Goal: Navigation & Orientation: Find specific page/section

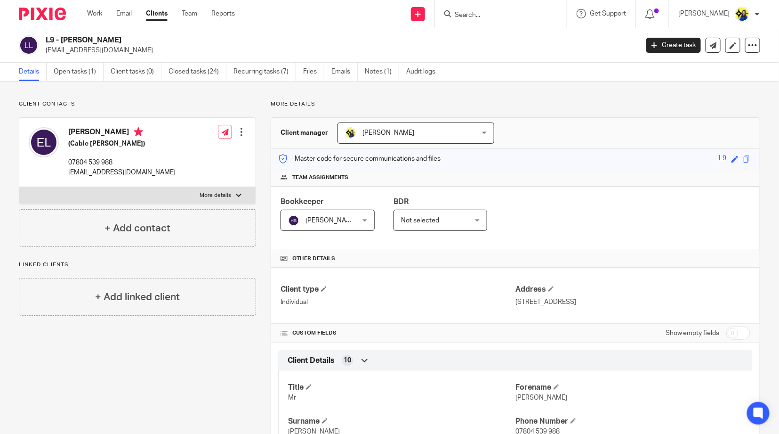
click at [538, 11] on input "Search" at bounding box center [496, 15] width 85 height 8
type input "p s ca"
drag, startPoint x: 522, startPoint y: 15, endPoint x: 443, endPoint y: 14, distance: 79.6
click at [443, 14] on div "Send new email Create task Add client Request signature p s ca S69 - P S CA BLE…" at bounding box center [514, 14] width 530 height 28
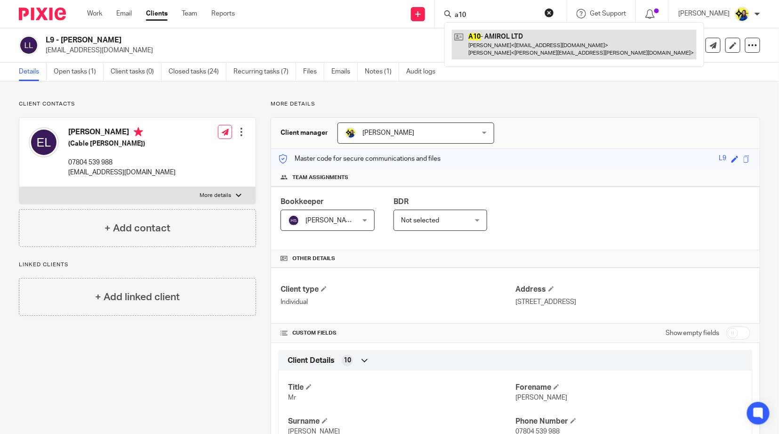
type input "a10"
click at [537, 48] on link at bounding box center [574, 44] width 245 height 29
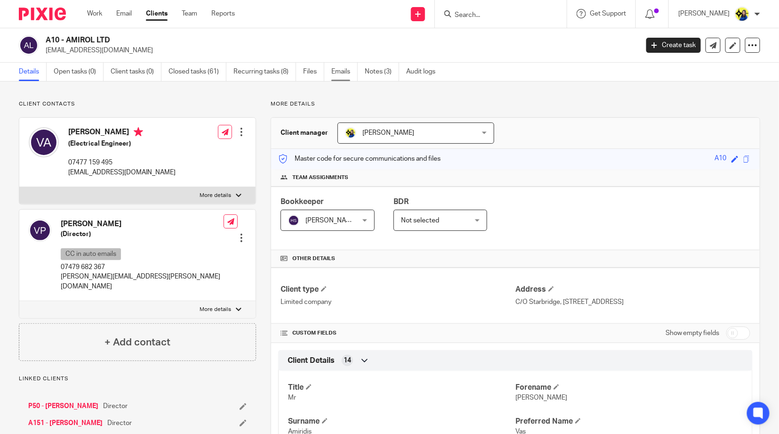
click at [345, 71] on link "Emails" at bounding box center [344, 72] width 26 height 18
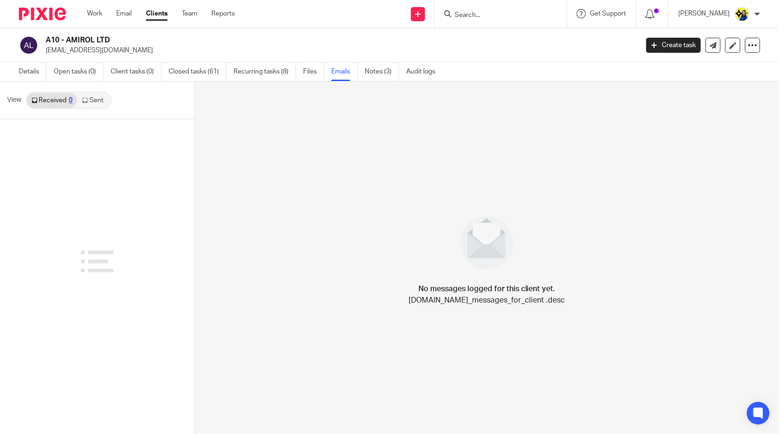
click at [97, 96] on link "Sent" at bounding box center [93, 100] width 33 height 15
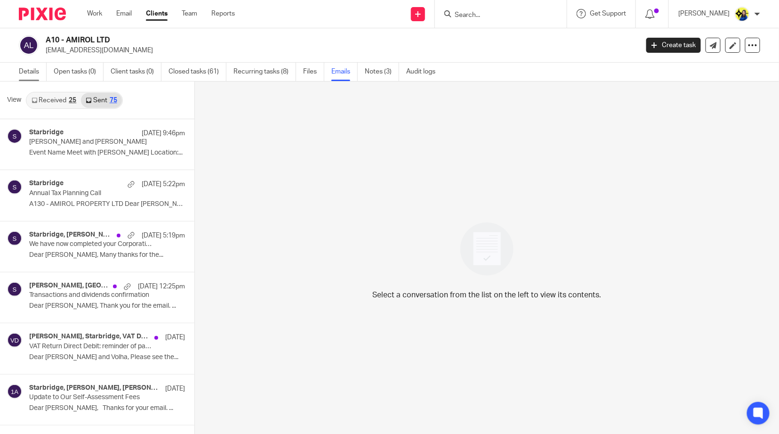
click at [32, 72] on link "Details" at bounding box center [33, 72] width 28 height 18
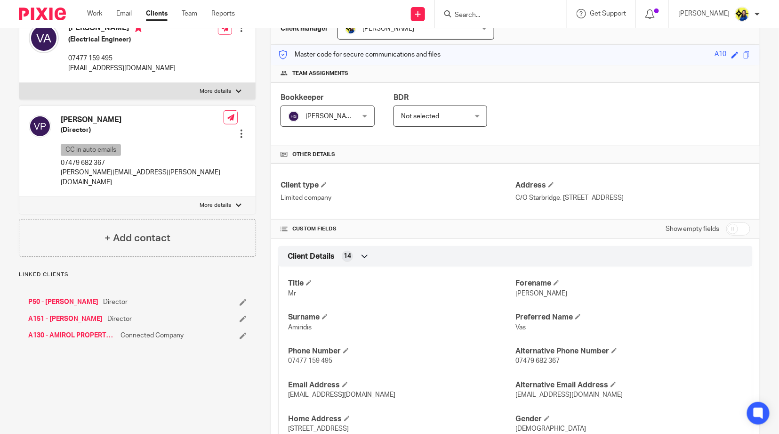
scroll to position [105, 0]
click at [93, 330] on link "A130 - AMIROL PROPERTY LTD" at bounding box center [72, 334] width 88 height 9
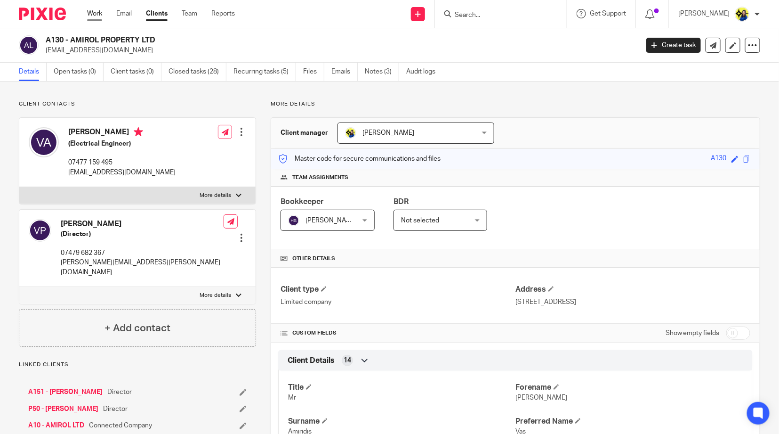
click at [98, 14] on link "Work" at bounding box center [94, 13] width 15 height 9
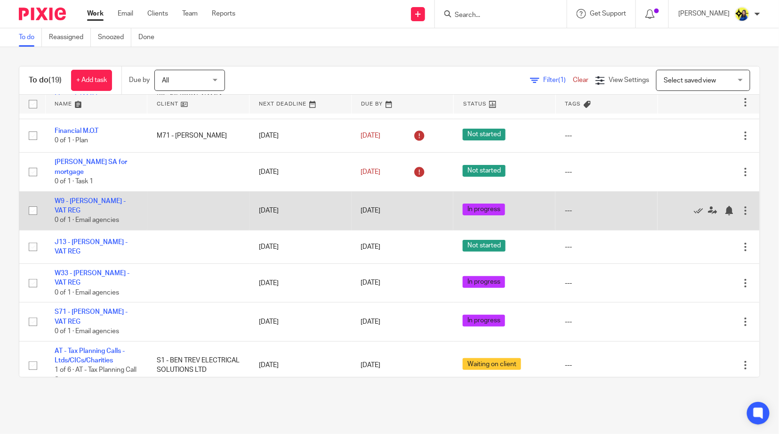
scroll to position [52, 0]
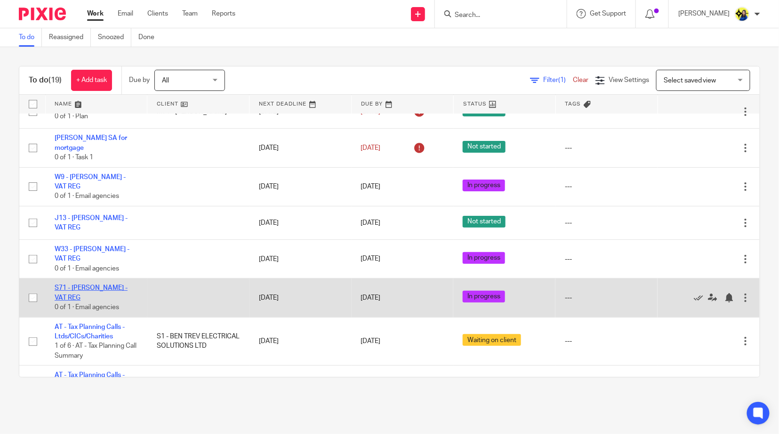
click at [107, 286] on link "S71 - [PERSON_NAME] - VAT REG" at bounding box center [91, 292] width 73 height 16
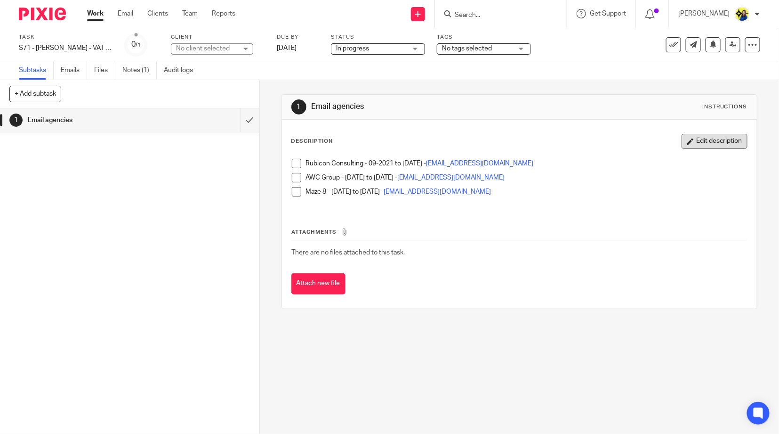
click at [695, 143] on button "Edit description" at bounding box center [715, 141] width 66 height 15
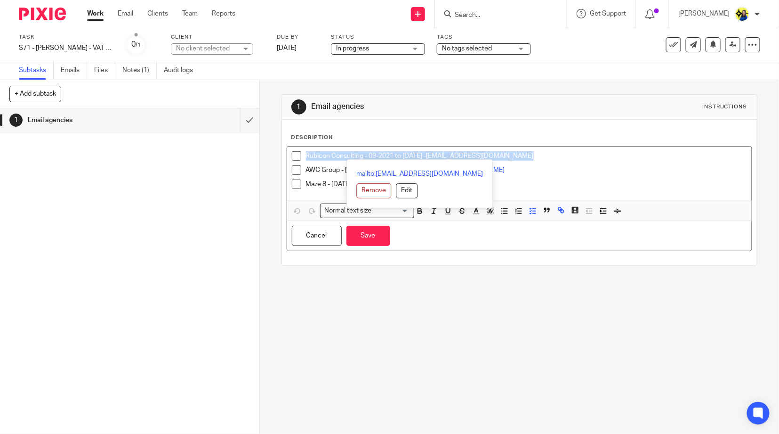
drag, startPoint x: 548, startPoint y: 152, endPoint x: 291, endPoint y: 154, distance: 256.6
click at [292, 154] on li "Rubicon Consulting - 09-2021 to 21-12-2022 - Info@rubiconconsulting.co.uk" at bounding box center [519, 158] width 455 height 14
click at [461, 214] on icon "button" at bounding box center [462, 211] width 8 height 8
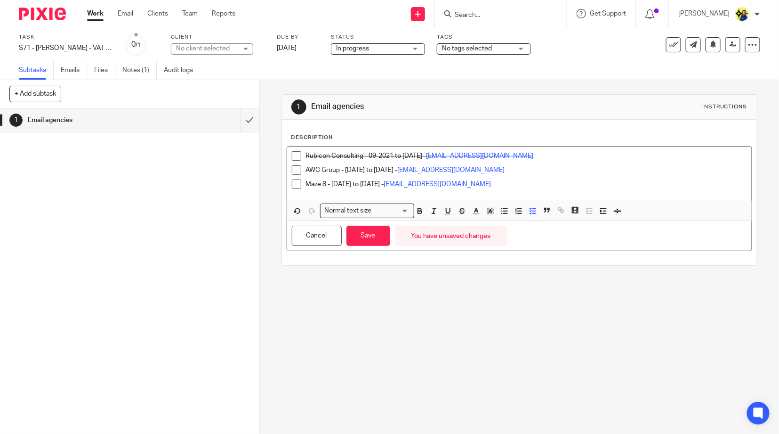
click at [550, 165] on p "AWC Group - 22-01-2023 to 22-11-2024 - Recruitment@awcgroup.co.uk" at bounding box center [526, 169] width 441 height 9
click at [571, 154] on p "Rubicon Consulting - 09-2021 to 21-12-2022 - Info@rubiconconsulting.co.uk" at bounding box center [526, 155] width 441 height 9
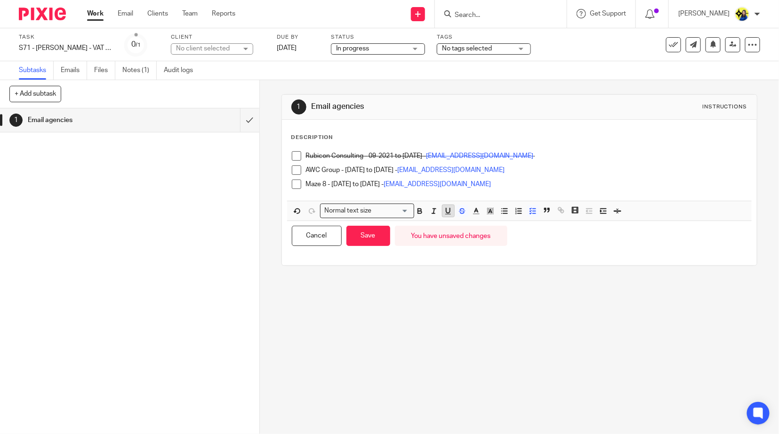
click at [446, 211] on icon "button" at bounding box center [448, 210] width 4 height 5
drag, startPoint x: 460, startPoint y: 210, endPoint x: 492, endPoint y: 210, distance: 32.5
click at [460, 210] on icon "button" at bounding box center [462, 211] width 8 height 8
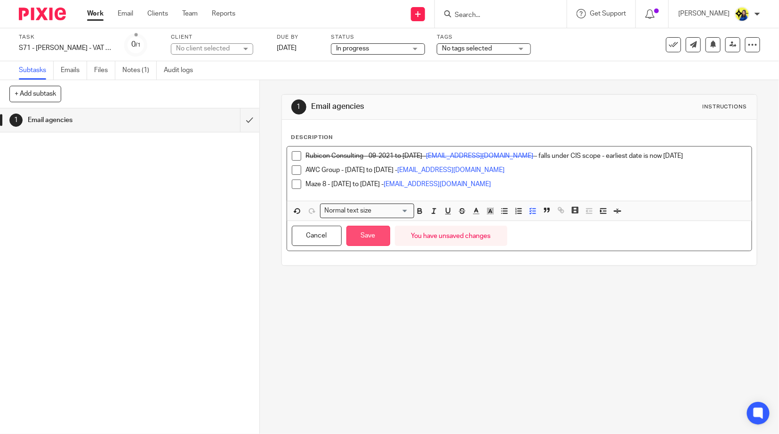
click at [367, 236] on button "Save" at bounding box center [369, 236] width 44 height 20
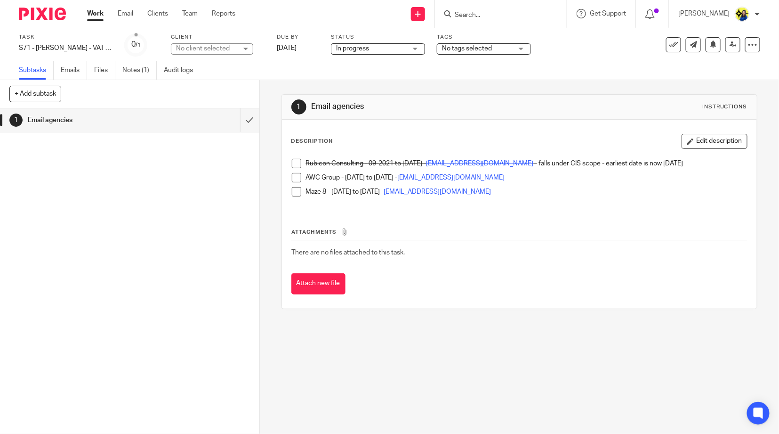
click at [418, 403] on div "1 Email agencies Instructions Description Edit description Rubicon Consulting -…" at bounding box center [519, 257] width 519 height 354
click at [532, 11] on input "Search" at bounding box center [503, 15] width 85 height 8
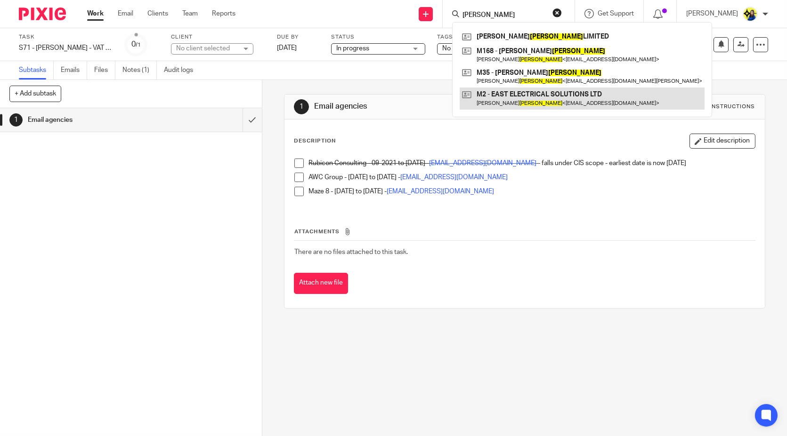
type input "macdonald"
click at [588, 93] on link at bounding box center [582, 99] width 245 height 22
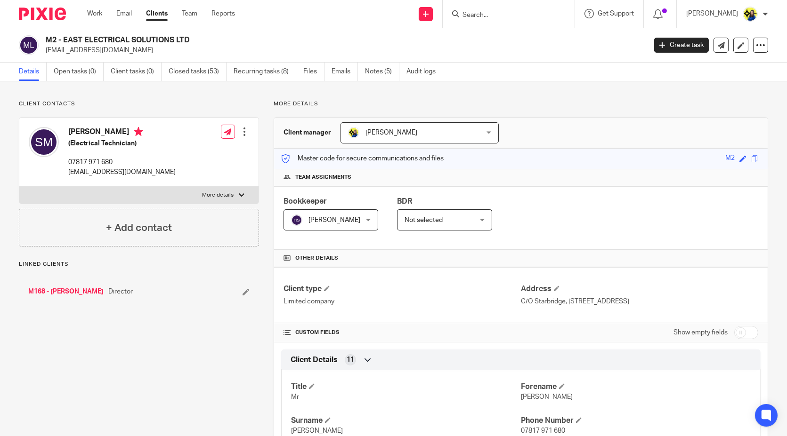
click at [329, 73] on ul "Details Open tasks (0) Client tasks (0) Closed tasks (53) Recurring tasks (8) F…" at bounding box center [234, 72] width 431 height 18
click at [335, 75] on link "Emails" at bounding box center [344, 72] width 26 height 18
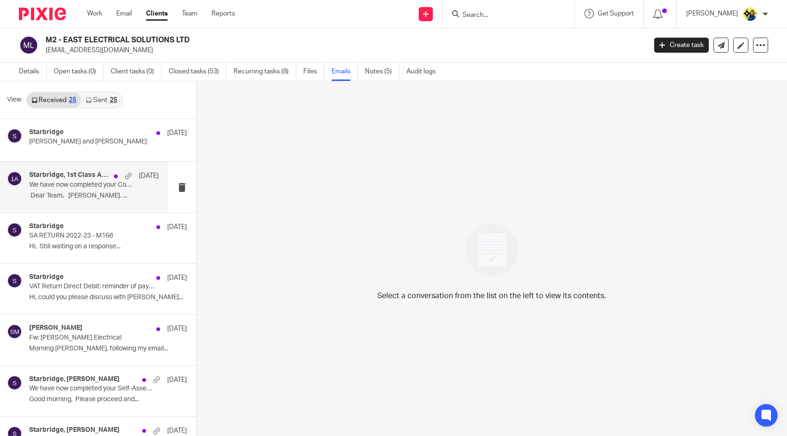
click at [75, 195] on p "​​​​ Dear Team, Eddie Murphy. ..." at bounding box center [93, 196] width 129 height 8
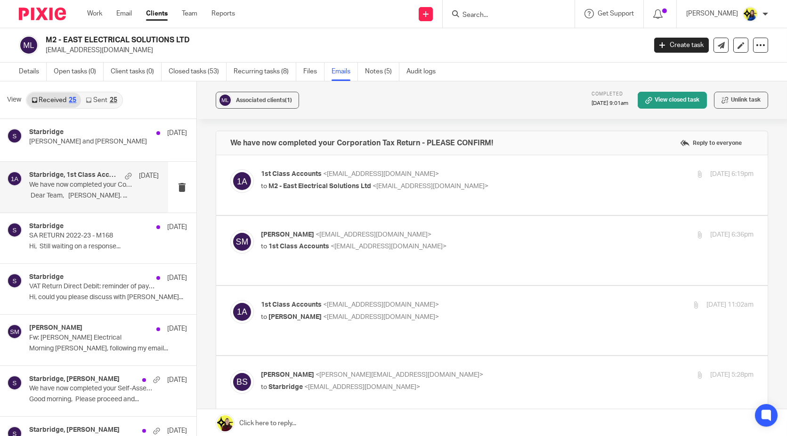
click at [327, 227] on label at bounding box center [491, 250] width 551 height 69
click at [230, 230] on input "checkbox" at bounding box center [230, 230] width 0 height 0
checkbox input "true"
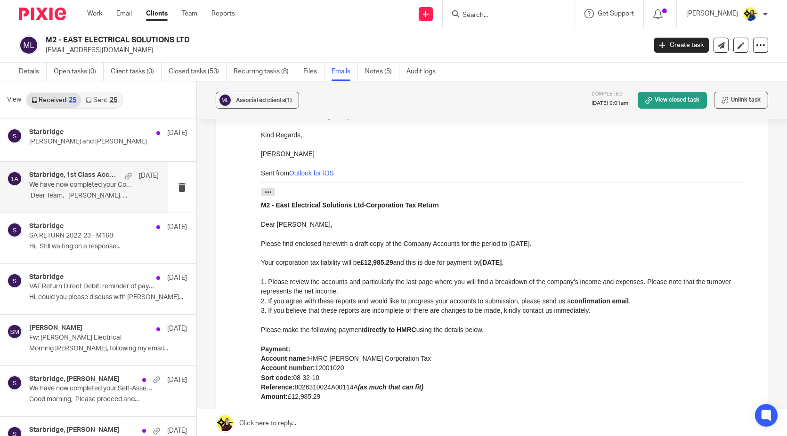
scroll to position [471, 0]
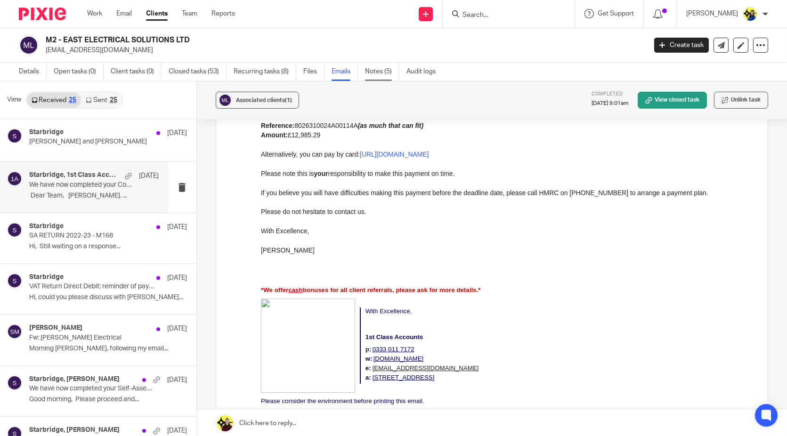
click at [372, 73] on link "Notes (5)" at bounding box center [382, 72] width 34 height 18
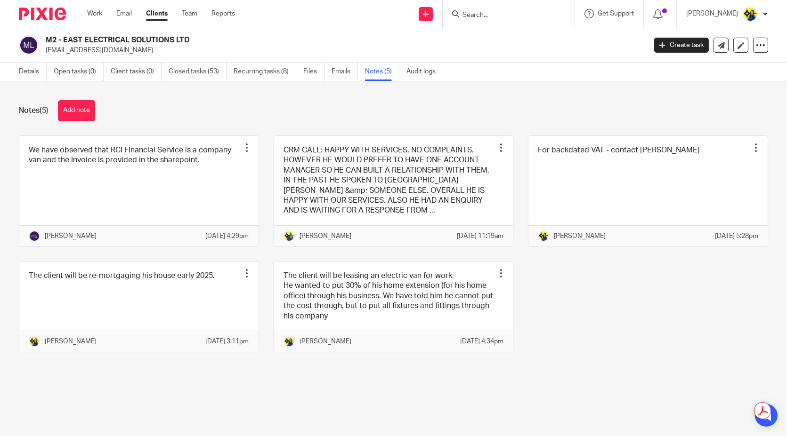
click at [152, 99] on div "Notes (5) Add note We have observed that RCI Financial Service is a company van…" at bounding box center [393, 233] width 787 height 304
click at [185, 76] on link "Closed tasks (53)" at bounding box center [198, 72] width 58 height 18
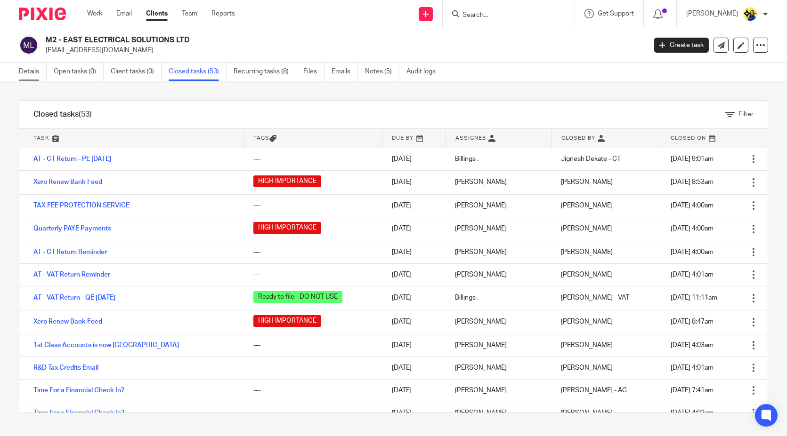
click at [29, 68] on link "Details" at bounding box center [33, 72] width 28 height 18
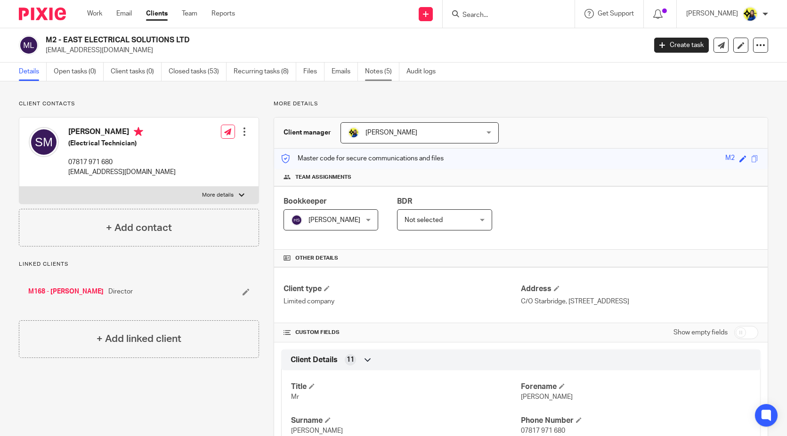
click at [376, 68] on link "Notes (5)" at bounding box center [382, 72] width 34 height 18
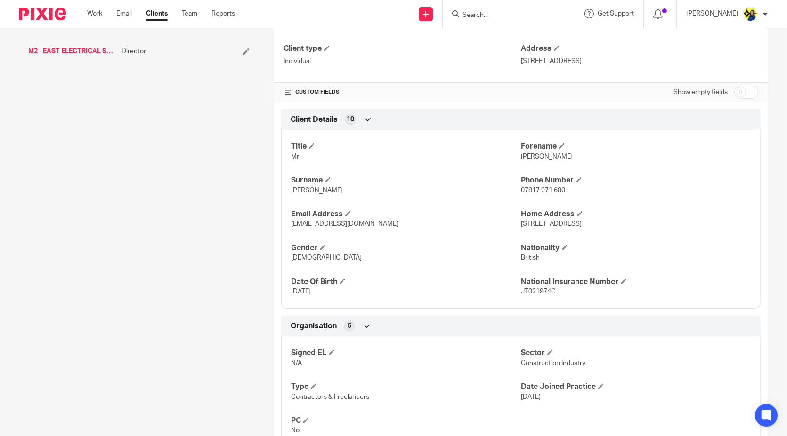
scroll to position [366, 0]
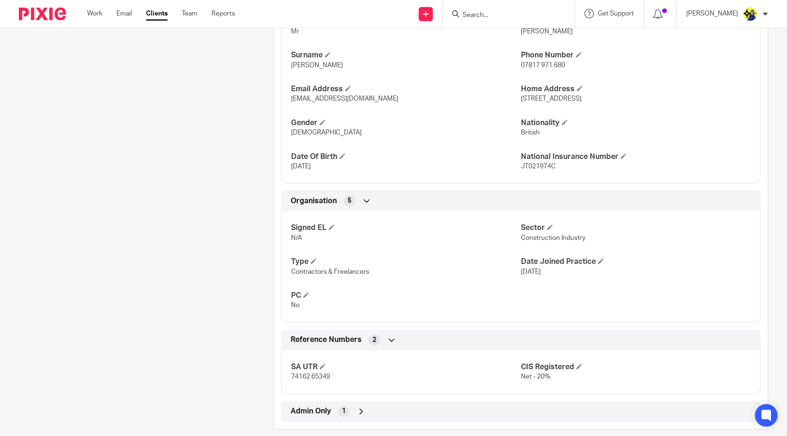
click at [167, 267] on div "Client contacts Steven MacDonald (Electrical Technician) 07817 971 680 stevenma…" at bounding box center [131, 81] width 255 height 695
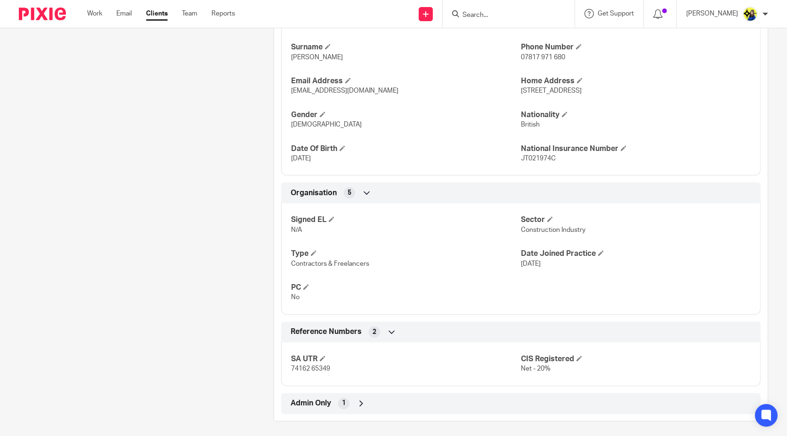
scroll to position [376, 0]
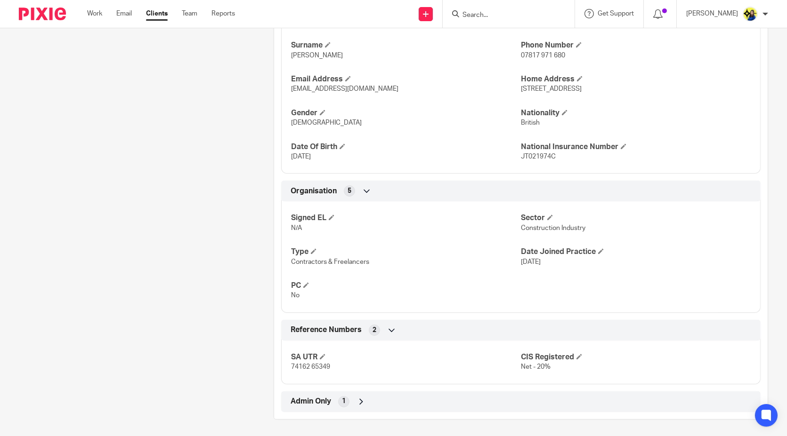
click at [301, 399] on span "Admin Only" at bounding box center [311, 402] width 40 height 10
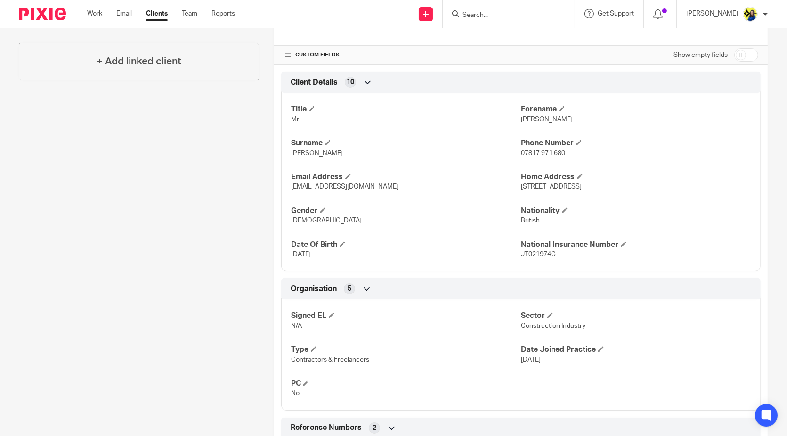
scroll to position [262, 0]
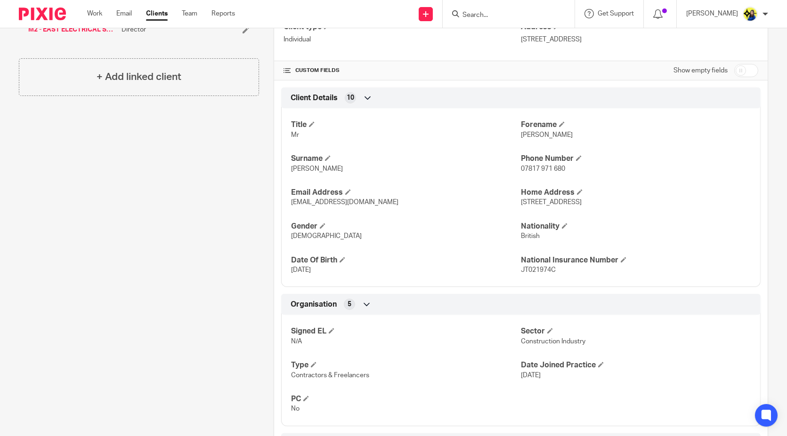
click at [164, 212] on div "Client contacts Steven MacDonald (Electrical Technician) 07817 971 680 stevenma…" at bounding box center [131, 207] width 255 height 739
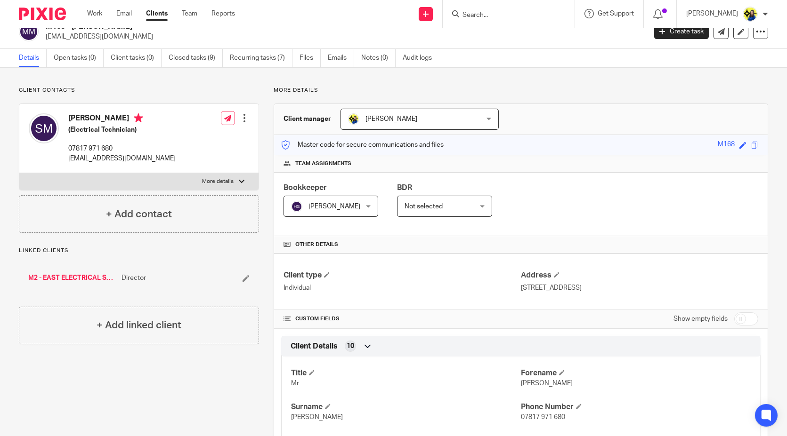
scroll to position [0, 0]
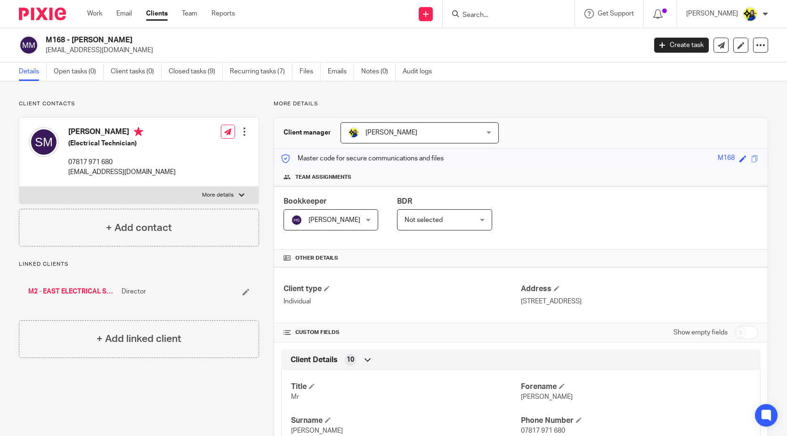
click at [235, 101] on p "Client contacts" at bounding box center [139, 104] width 240 height 8
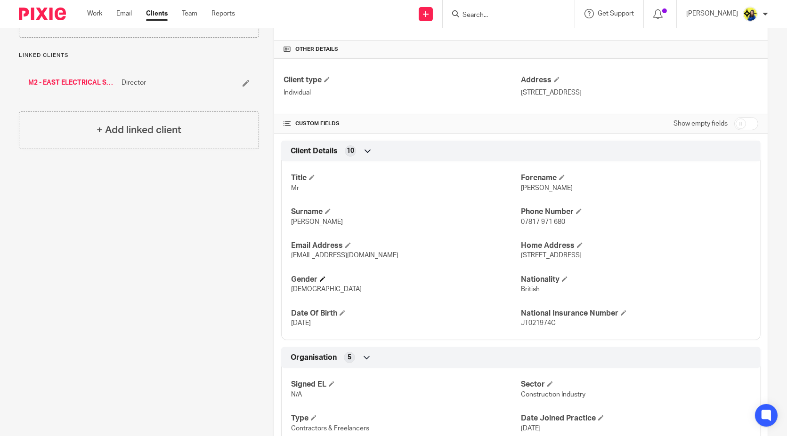
scroll to position [261, 0]
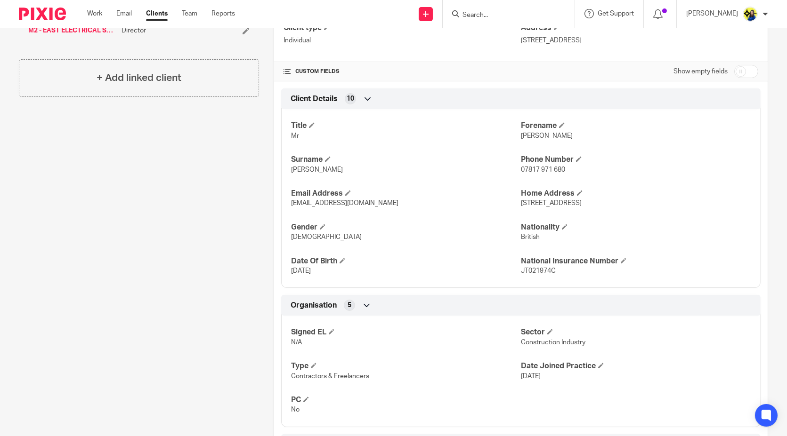
click at [255, 242] on div "Client contacts Steven MacDonald (Electrical Technician) 07817 971 680 stevenma…" at bounding box center [131, 208] width 255 height 739
click at [170, 197] on div "Client contacts Steven MacDonald (Electrical Technician) 07817 971 680 stevenma…" at bounding box center [131, 208] width 255 height 739
click at [168, 207] on div "Client contacts Steven MacDonald (Electrical Technician) 07817 971 680 stevenma…" at bounding box center [131, 208] width 255 height 739
click at [167, 203] on div "Client contacts Steven MacDonald (Electrical Technician) 07817 971 680 stevenma…" at bounding box center [131, 208] width 255 height 739
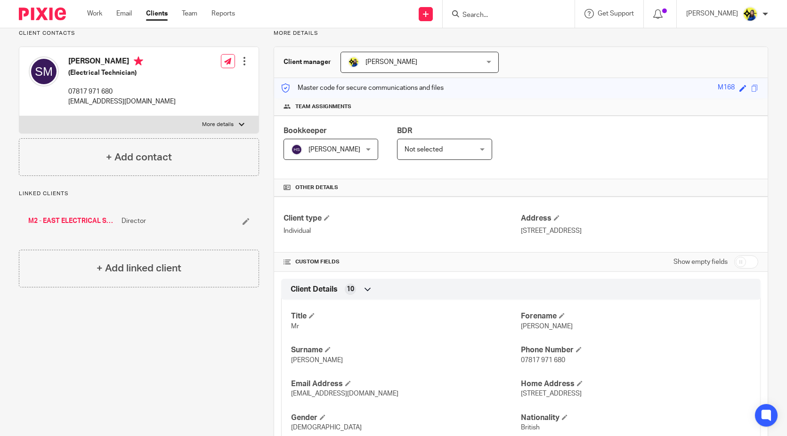
scroll to position [0, 0]
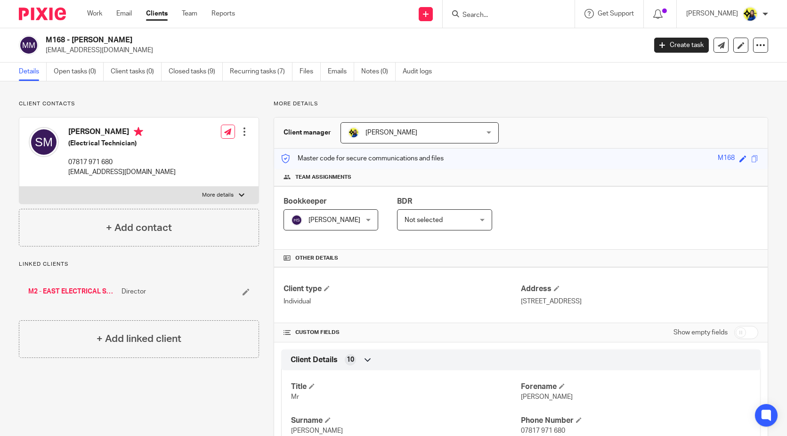
click at [194, 10] on link "Team" at bounding box center [190, 13] width 16 height 9
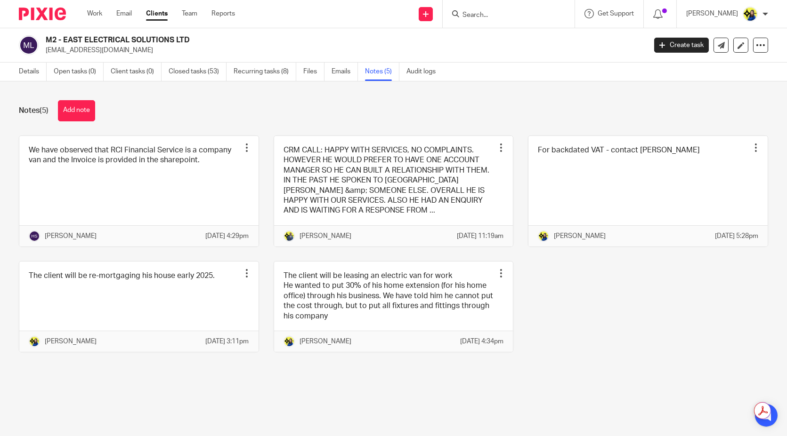
drag, startPoint x: 170, startPoint y: 116, endPoint x: 145, endPoint y: 111, distance: 25.0
click at [170, 116] on div "Notes (5) Add note" at bounding box center [393, 110] width 749 height 21
click at [81, 109] on button "Add note" at bounding box center [76, 110] width 37 height 21
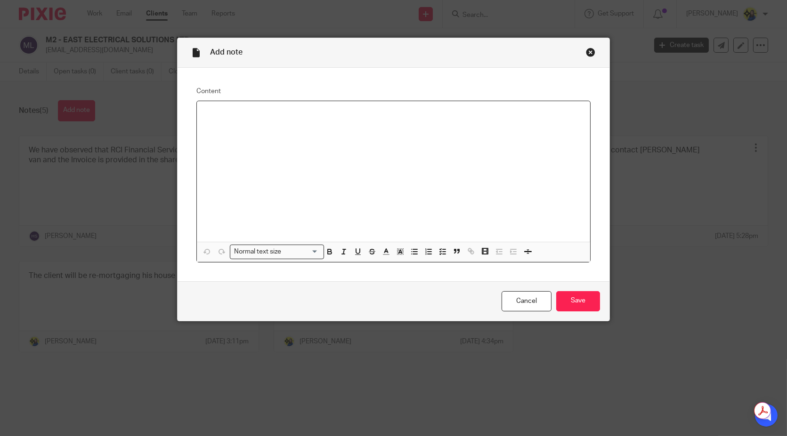
click at [209, 154] on div at bounding box center [393, 171] width 393 height 141
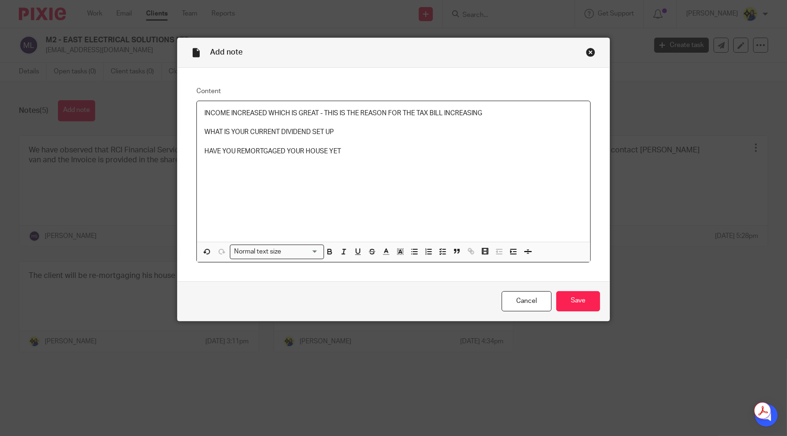
click at [264, 169] on p at bounding box center [393, 170] width 378 height 9
click at [500, 140] on p at bounding box center [393, 141] width 378 height 9
click at [578, 172] on p "PAYROLL - ADDING SOMEONE ON SO YOU DO NOT HAVE TO PAY EMPLOYER'S NI AND WE CAN …" at bounding box center [393, 170] width 378 height 9
click at [577, 167] on p "PAYROLL - ADDING SOMEONE ON SO YOU DO NOT HAVE TO PAY EMPLOYER'S NI AND WE CAN …" at bounding box center [393, 170] width 378 height 9
click at [352, 115] on p "INCOME INCREASED WHICH IS GREAT - THIS IS THE REASON FOR THE TAX BILL INCREASING" at bounding box center [393, 113] width 378 height 9
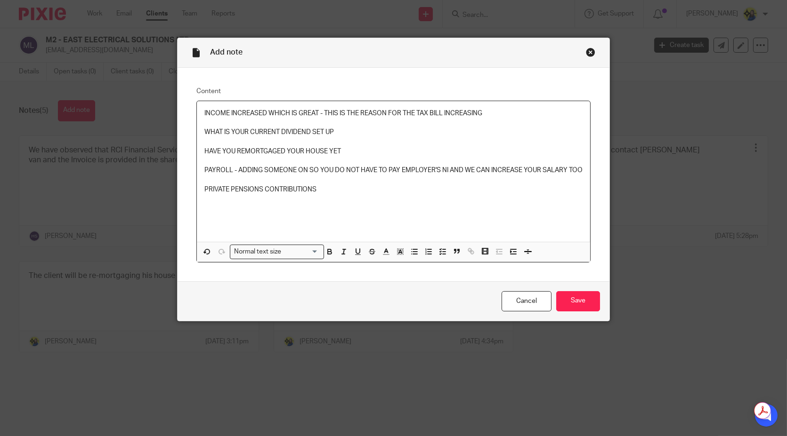
click at [383, 156] on p at bounding box center [393, 160] width 378 height 9
drag, startPoint x: 332, startPoint y: 190, endPoint x: 191, endPoint y: 99, distance: 168.4
click at [191, 99] on div "Content INCOME INCREASED WHICH IS GREAT - THIS IS THE REASON FOR THE TAX BILL I…" at bounding box center [394, 175] width 432 height 214
click at [484, 123] on p at bounding box center [393, 122] width 378 height 9
click at [496, 145] on div "INCOME INCREASED WHICH IS GREAT - THIS IS THE REASON FOR THE TAX BILL INCREASIN…" at bounding box center [393, 171] width 393 height 141
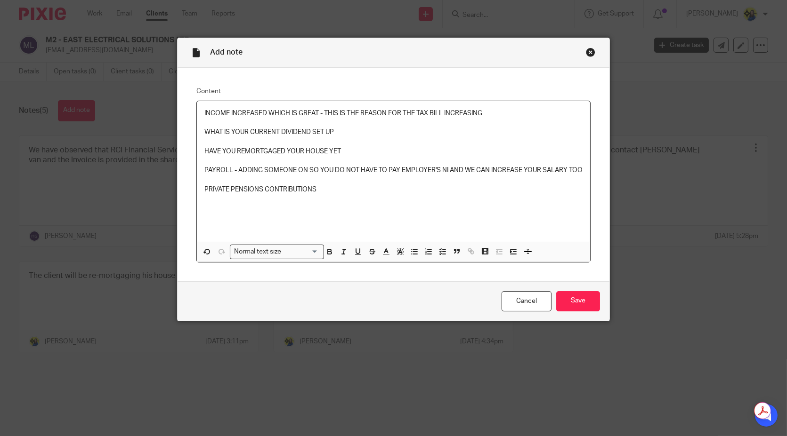
click at [399, 190] on p "PRIVATE PENSIONS CONTRIBUTIONS" at bounding box center [393, 189] width 378 height 9
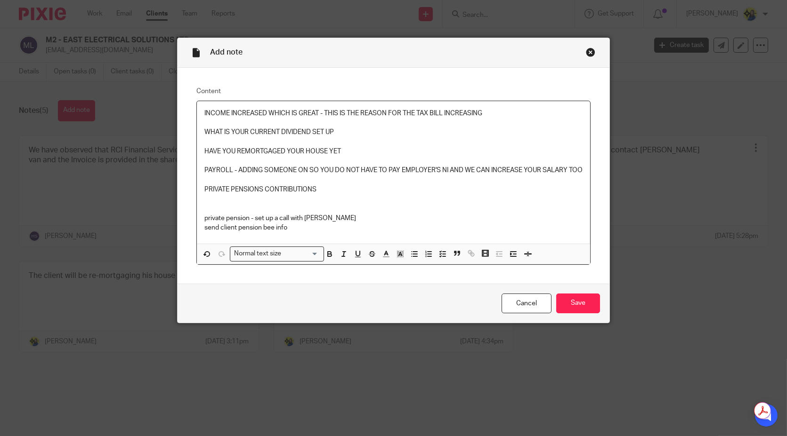
click at [324, 217] on p "private pension - set up a call with jerran" at bounding box center [393, 218] width 378 height 9
drag, startPoint x: 347, startPoint y: 154, endPoint x: 199, endPoint y: 127, distance: 150.3
click at [199, 127] on div "INCOME INCREASED WHICH IS GREAT - THIS IS THE REASON FOR THE TAX BILL INCREASIN…" at bounding box center [393, 172] width 393 height 143
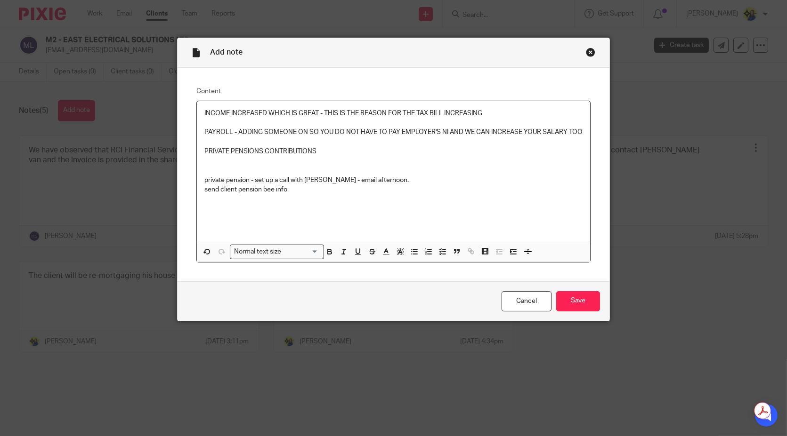
click at [204, 128] on p "PAYROLL - ADDING SOMEONE ON SO YOU DO NOT HAVE TO PAY EMPLOYER'S NI AND WE CAN …" at bounding box center [393, 132] width 378 height 9
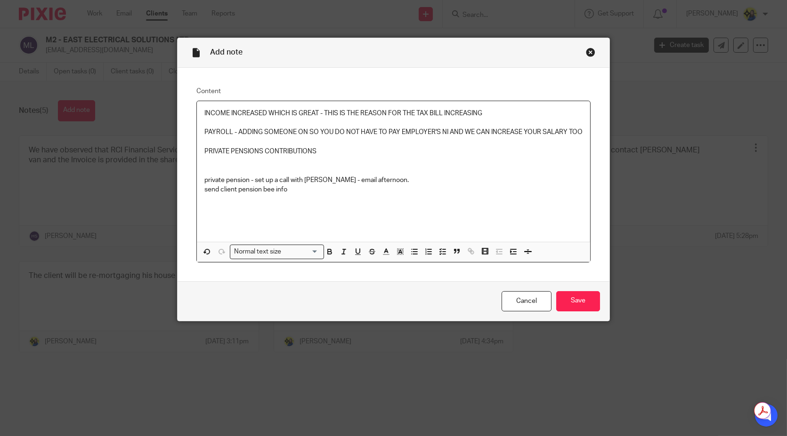
click at [204, 128] on p "PAYROLL - ADDING SOMEONE ON SO YOU DO NOT HAVE TO PAY EMPLOYER'S NI AND WE CAN …" at bounding box center [393, 132] width 378 height 9
click at [341, 188] on p "send client pension bee info" at bounding box center [393, 189] width 378 height 9
click at [339, 187] on p "send client pension bee info" at bounding box center [393, 189] width 378 height 9
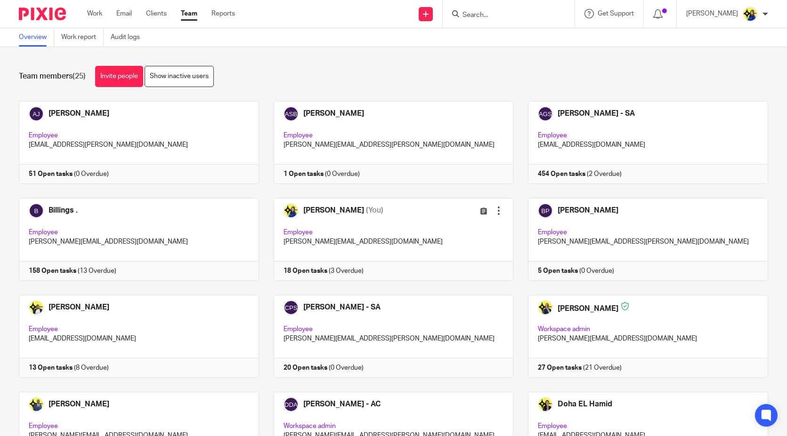
click at [384, 62] on div "Team members (25) Invite people Show inactive users Invite team members Add inv…" at bounding box center [393, 241] width 787 height 389
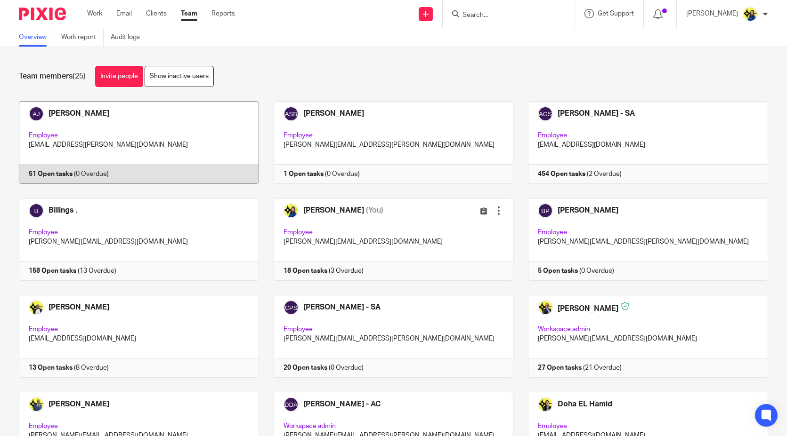
click at [189, 140] on link at bounding box center [131, 142] width 255 height 83
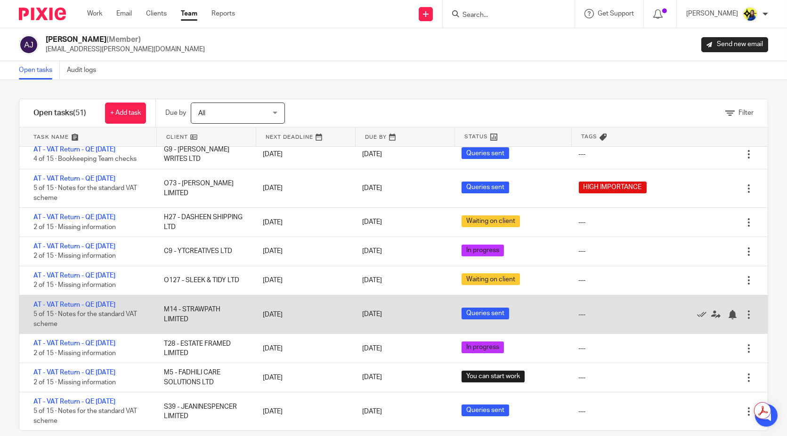
scroll to position [52, 0]
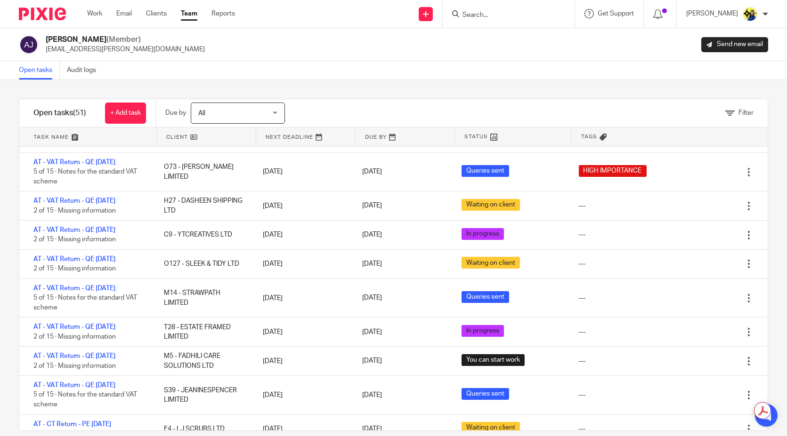
click at [516, 18] on input "Search" at bounding box center [503, 15] width 85 height 8
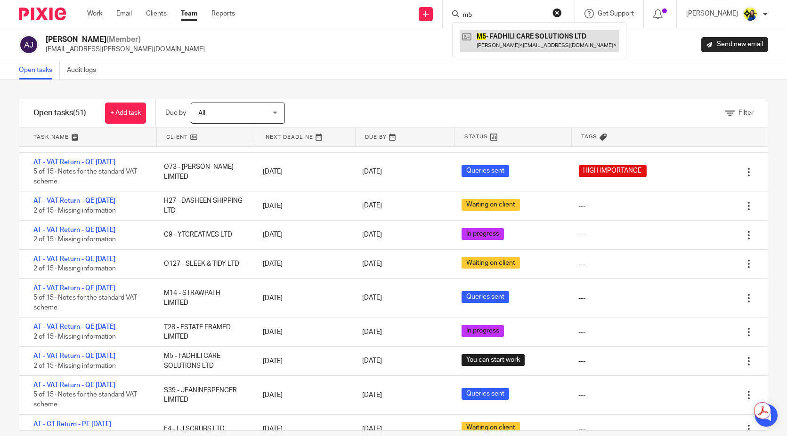
type input "m5"
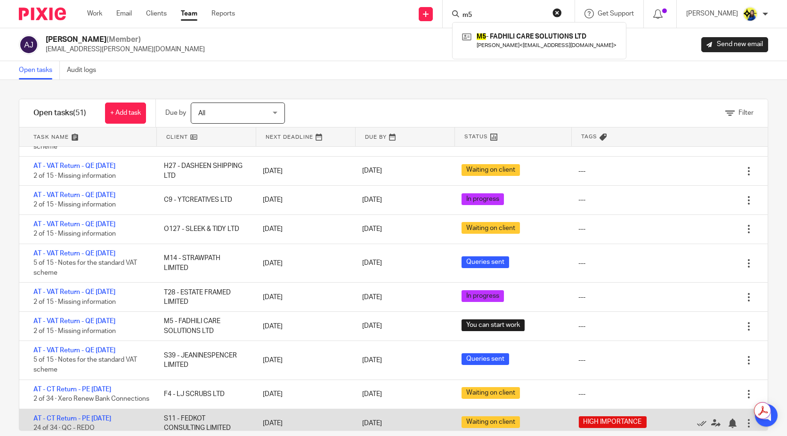
scroll to position [0, 0]
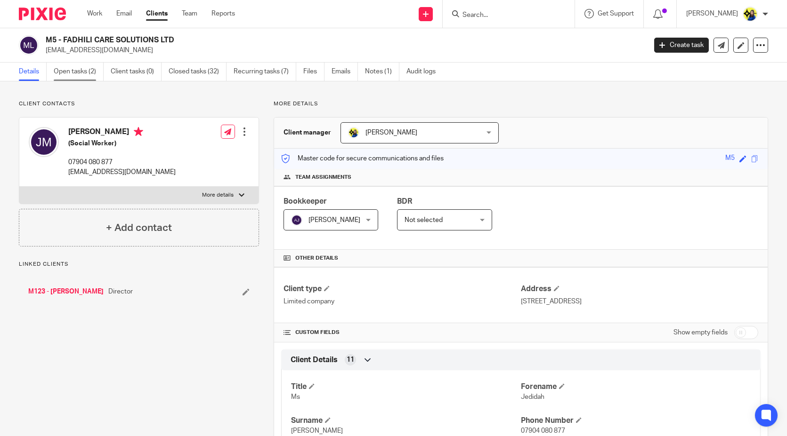
click at [83, 67] on link "Open tasks (2)" at bounding box center [79, 72] width 50 height 18
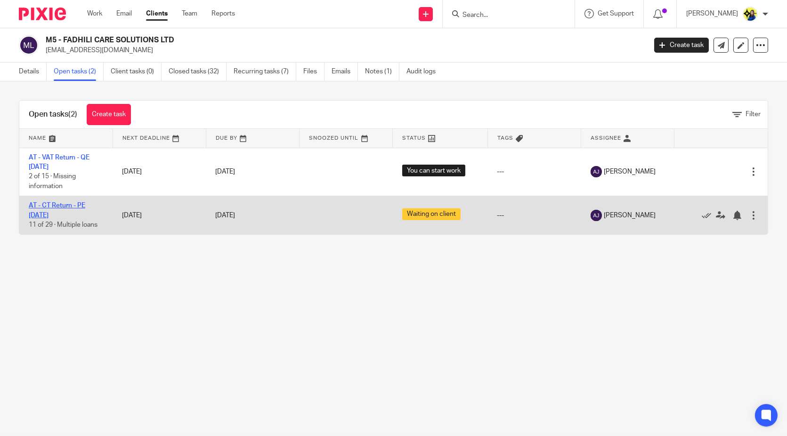
click at [70, 204] on link "AT - CT Return - PE [DATE]" at bounding box center [57, 210] width 57 height 16
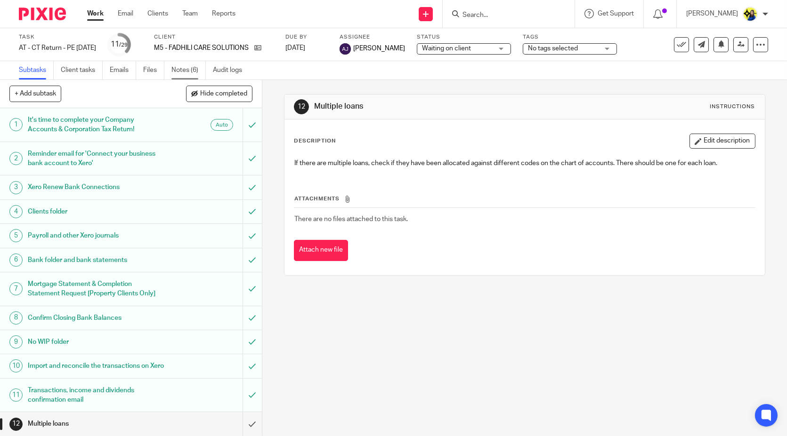
click at [180, 68] on link "Notes (6)" at bounding box center [188, 70] width 34 height 18
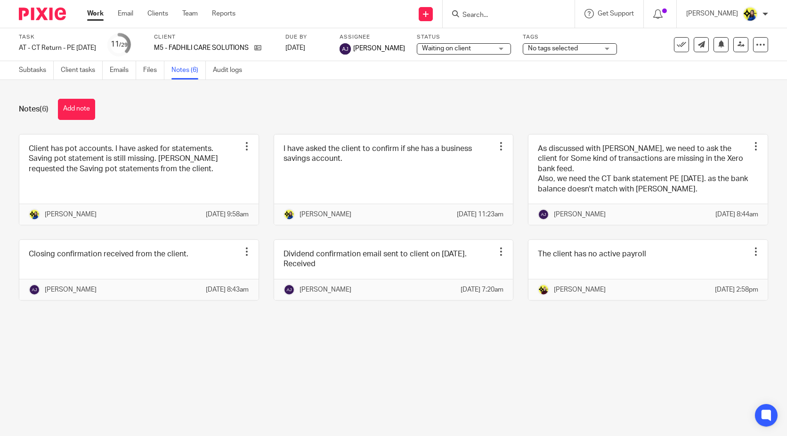
click at [168, 114] on div "Notes (6) Add note" at bounding box center [393, 109] width 749 height 21
click at [330, 107] on div "Notes (6) Add note" at bounding box center [393, 109] width 749 height 21
click at [606, 95] on div "Notes (6) Add note Client has pot accounts. I have asked for statements. Saving…" at bounding box center [393, 207] width 787 height 254
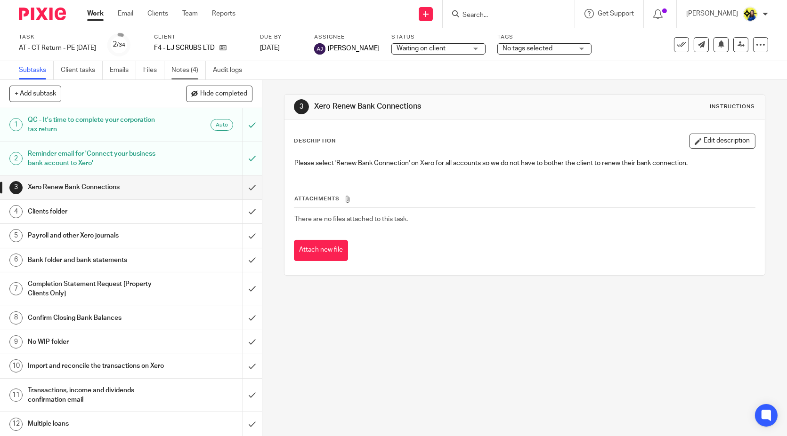
click at [185, 74] on link "Notes (4)" at bounding box center [188, 70] width 34 height 18
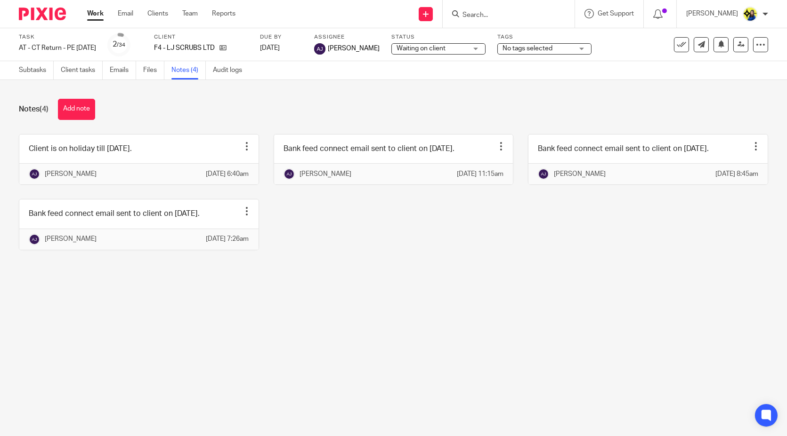
click at [161, 115] on div "Notes (4) Add note" at bounding box center [393, 109] width 749 height 21
click at [161, 111] on div "Notes (4) Add note" at bounding box center [393, 109] width 749 height 21
click at [137, 115] on div "Notes (4) Add note" at bounding box center [393, 109] width 749 height 21
drag, startPoint x: 161, startPoint y: 115, endPoint x: 151, endPoint y: 43, distance: 72.7
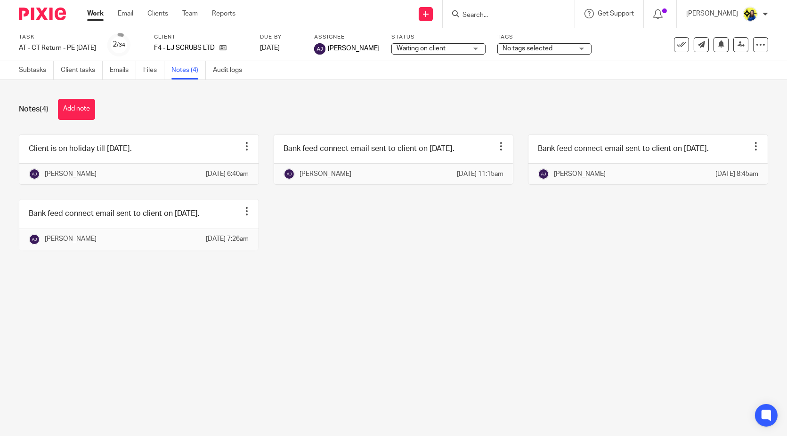
click at [161, 115] on div "Notes (4) Add note" at bounding box center [393, 109] width 749 height 21
click at [319, 106] on div "Notes (4) Add note" at bounding box center [393, 109] width 749 height 21
drag, startPoint x: 192, startPoint y: 12, endPoint x: 195, endPoint y: 0, distance: 11.8
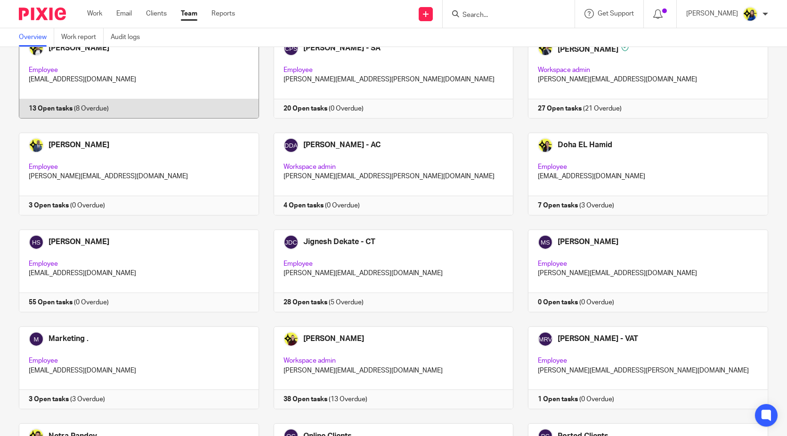
scroll to position [261, 0]
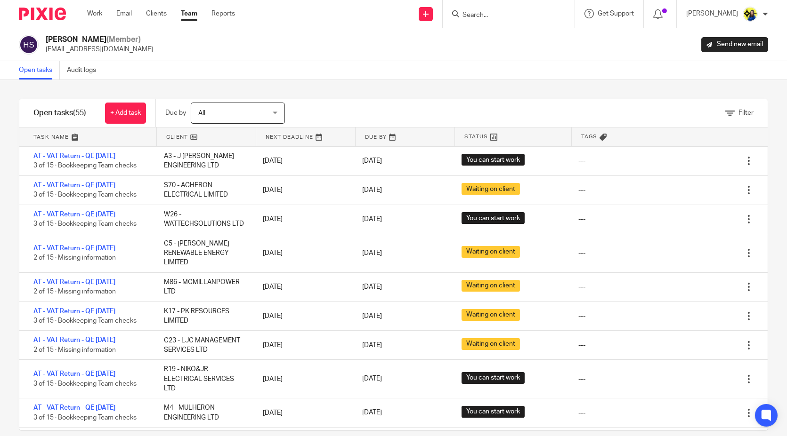
click at [535, 14] on input "Search" at bounding box center [503, 15] width 85 height 8
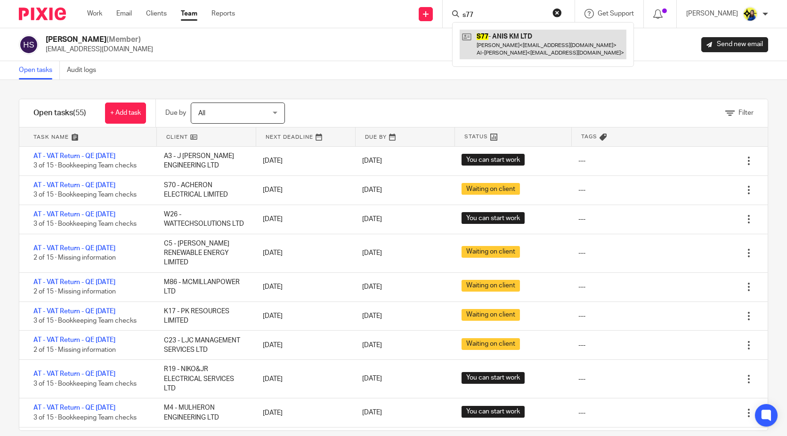
type input "s77"
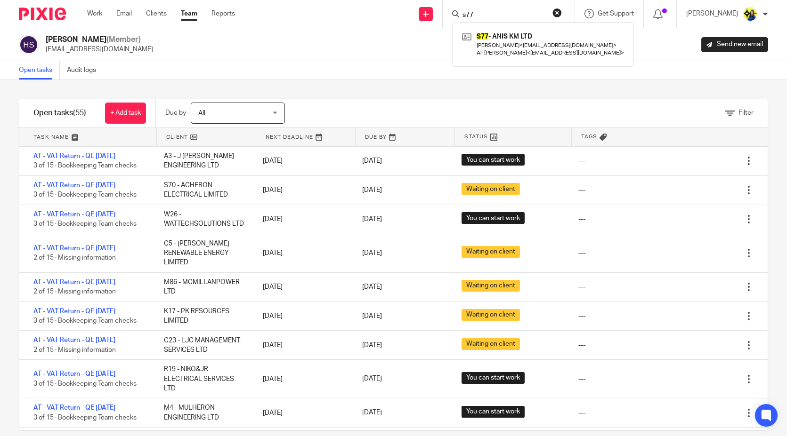
click at [194, 14] on link "Team" at bounding box center [189, 13] width 16 height 9
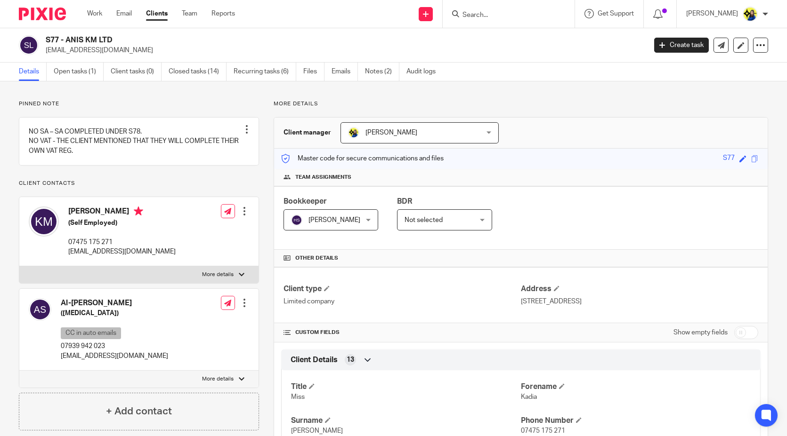
drag, startPoint x: 75, startPoint y: 112, endPoint x: 76, endPoint y: 97, distance: 15.1
click at [75, 111] on div "Pinned note NO [GEOGRAPHIC_DATA] – SA COMPLETED UNDER S78. NO VAT - THE CLIENT …" at bounding box center [139, 265] width 240 height 331
click at [74, 73] on link "Open tasks (1)" at bounding box center [79, 72] width 50 height 18
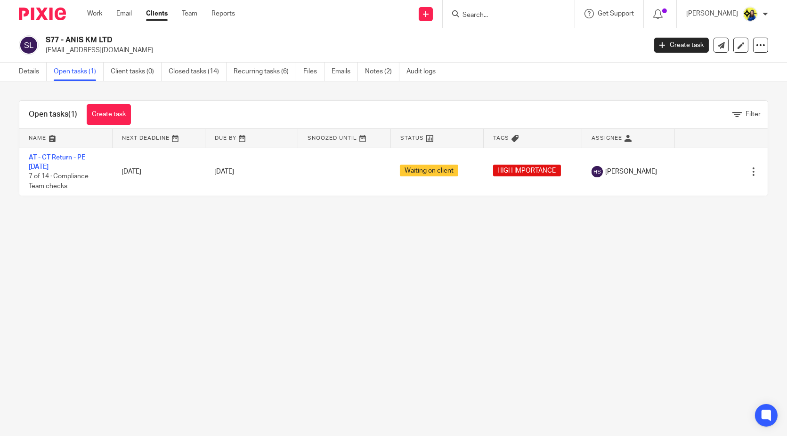
click at [159, 238] on main "S77 - ANIS KM LTD [EMAIL_ADDRESS][DOMAIN_NAME] Create task Update from Companie…" at bounding box center [393, 218] width 787 height 436
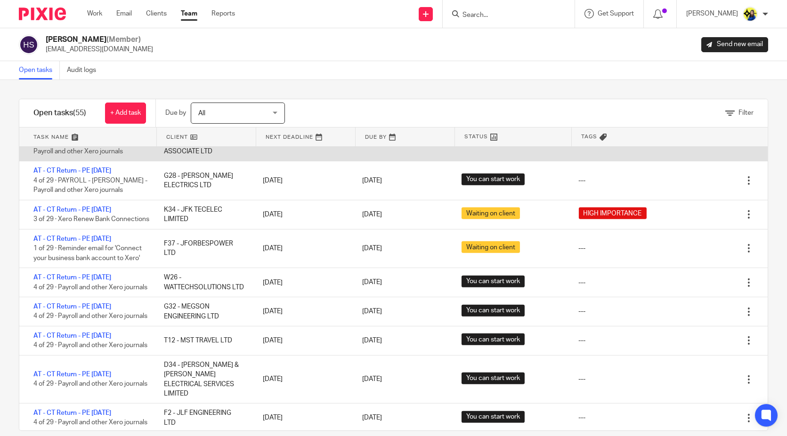
scroll to position [942, 0]
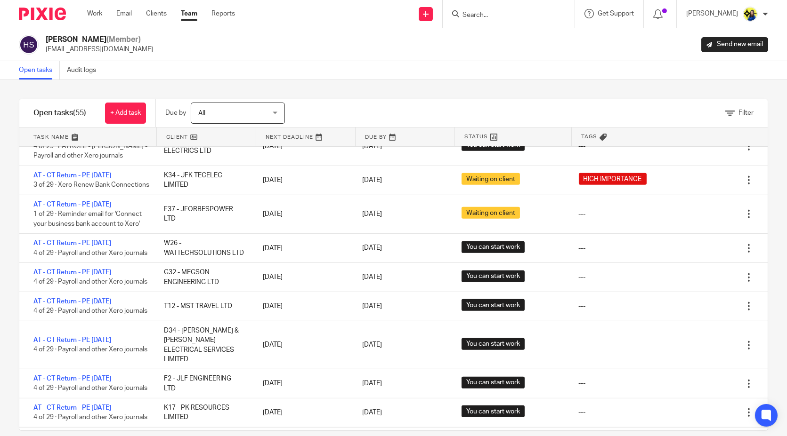
click at [511, 12] on input "Search" at bounding box center [503, 15] width 85 height 8
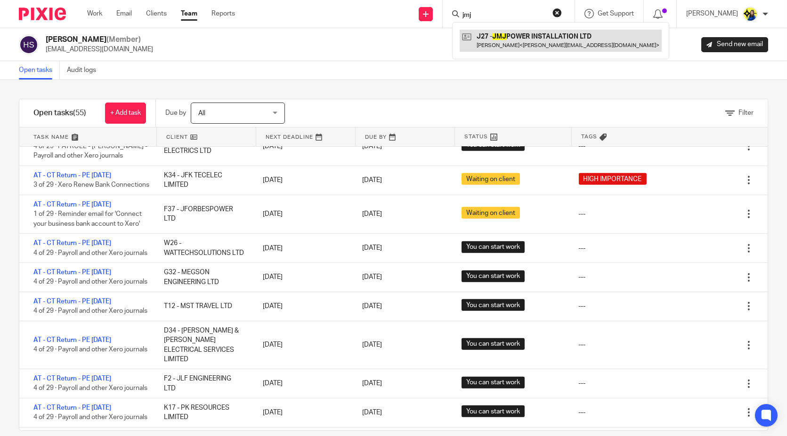
type input "jmj"
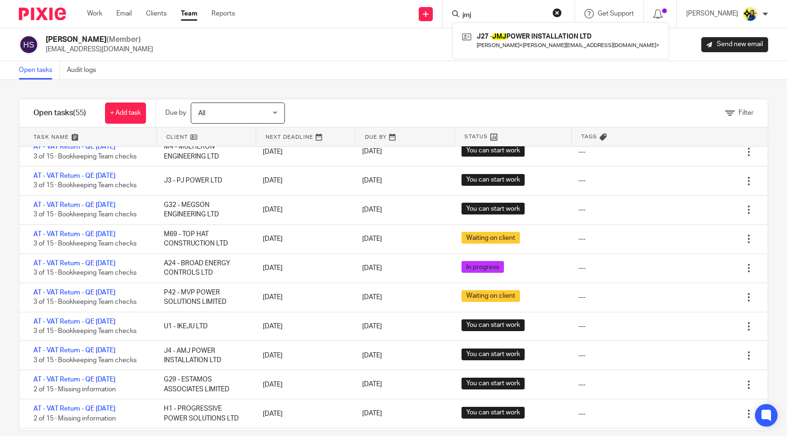
scroll to position [418, 0]
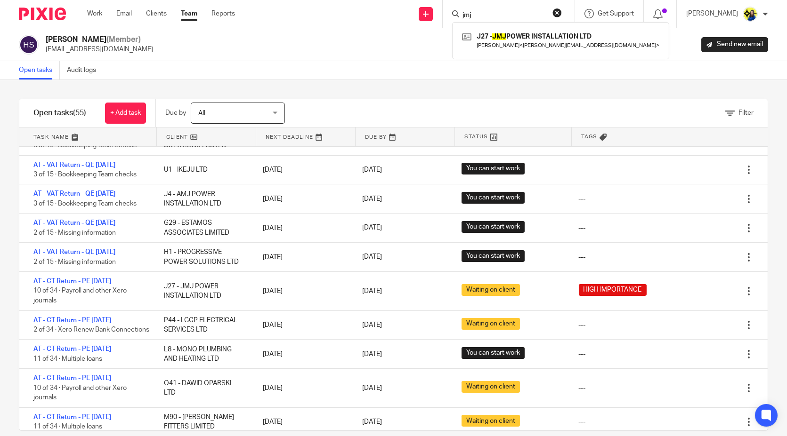
drag, startPoint x: 507, startPoint y: 15, endPoint x: 459, endPoint y: 16, distance: 48.0
click at [459, 16] on div "Send new email Create task Add client Request signature jmj J27 - JMJ POWER INS…" at bounding box center [518, 14] width 538 height 28
type input "j55"
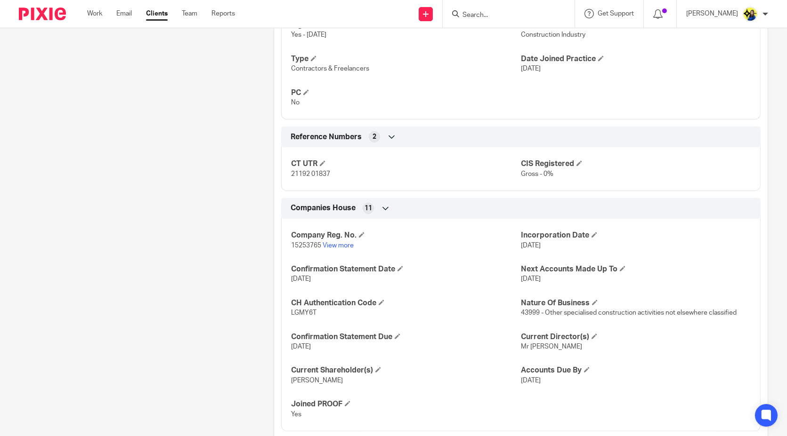
scroll to position [680, 0]
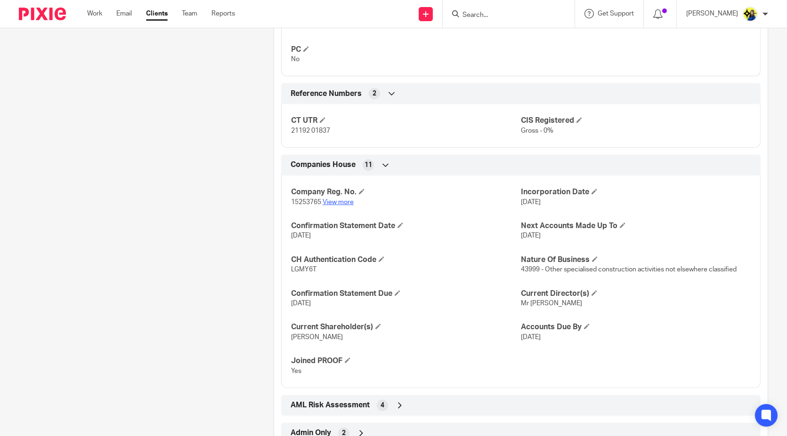
click at [341, 199] on link "View more" at bounding box center [338, 202] width 31 height 7
